Goal: Information Seeking & Learning: Learn about a topic

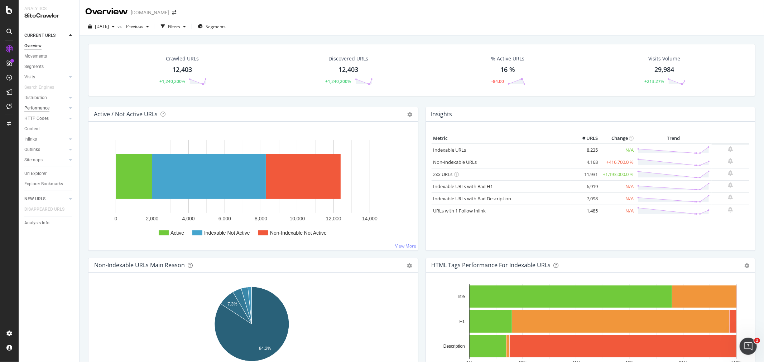
click at [40, 107] on div "Performance" at bounding box center [36, 109] width 25 height 8
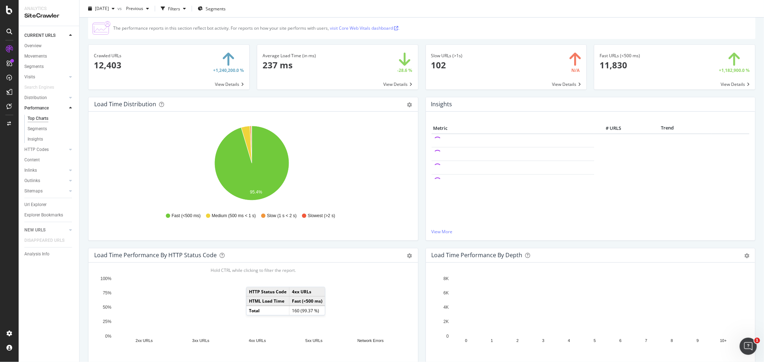
scroll to position [40, 0]
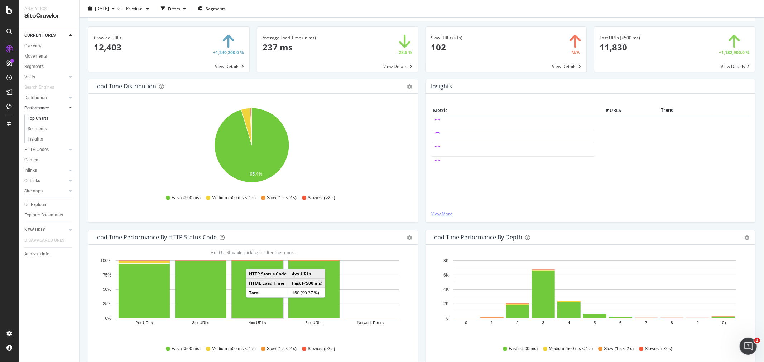
click at [443, 216] on link "View More" at bounding box center [591, 214] width 318 height 6
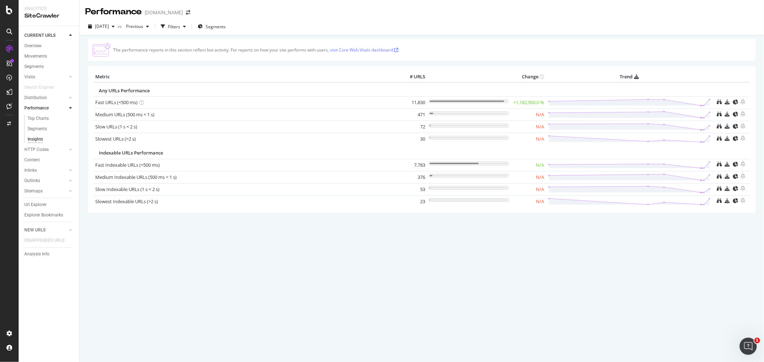
click at [348, 101] on div "Fast URLs (<500 ms)" at bounding box center [245, 102] width 301 height 7
click at [130, 104] on link "Fast URLs (<500 ms)" at bounding box center [116, 102] width 42 height 6
click at [35, 118] on div "Top Charts" at bounding box center [38, 119] width 21 height 8
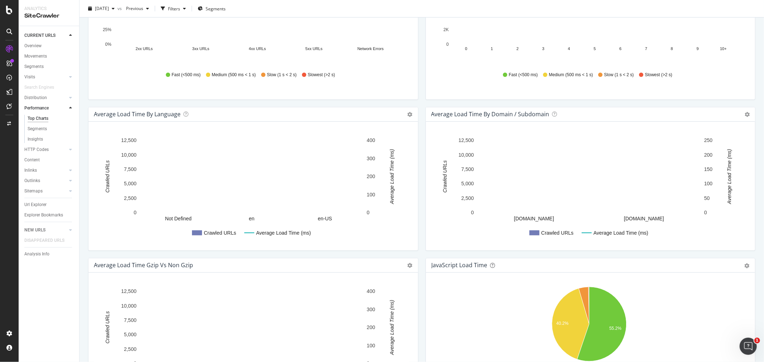
scroll to position [318, 0]
